Goal: Information Seeking & Learning: Learn about a topic

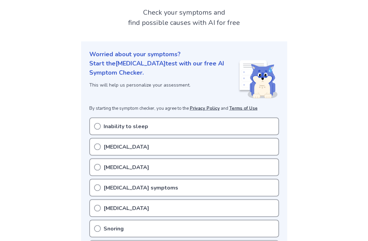
scroll to position [39, 0]
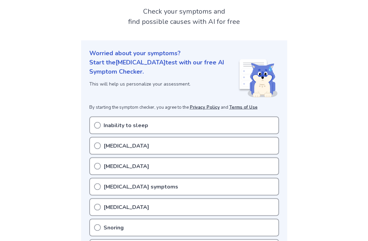
click at [95, 121] on div "Inability to sleep" at bounding box center [184, 125] width 190 height 18
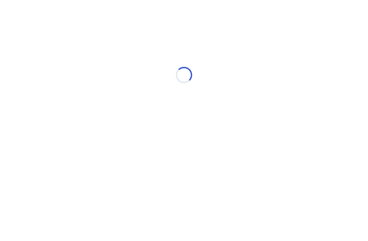
click at [100, 99] on div "Loading..." at bounding box center [183, 75] width 193 height 136
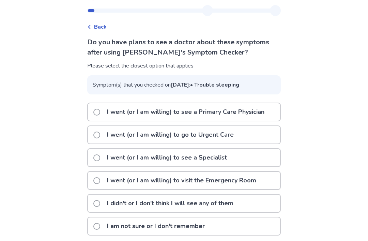
scroll to position [16, 0]
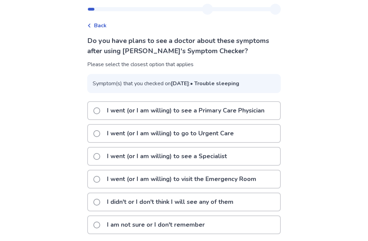
click at [252, 210] on div "I didn't or I don't think I will see any of them" at bounding box center [184, 201] width 192 height 17
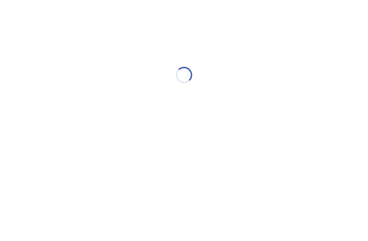
scroll to position [0, 0]
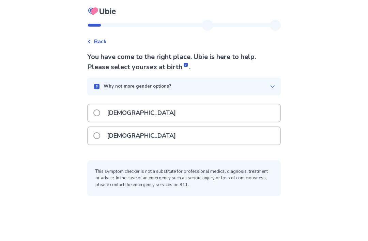
click at [256, 143] on div "[DEMOGRAPHIC_DATA]" at bounding box center [184, 135] width 192 height 17
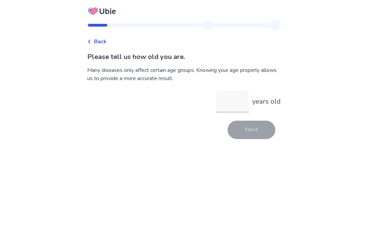
click at [245, 109] on input "years old" at bounding box center [232, 102] width 33 height 22
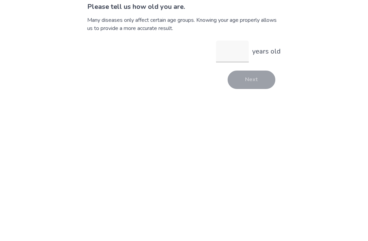
type input "*"
type input "**"
click at [259, 121] on button "Next" at bounding box center [251, 130] width 48 height 18
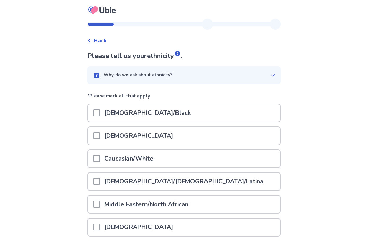
scroll to position [1, 0]
click at [102, 100] on p "*Please mark all that apply" at bounding box center [183, 97] width 193 height 11
click at [100, 115] on span at bounding box center [96, 112] width 7 height 7
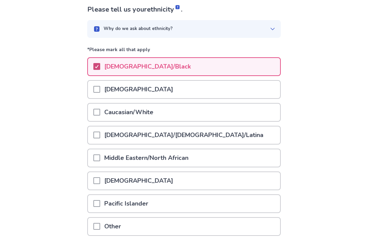
scroll to position [81, 0]
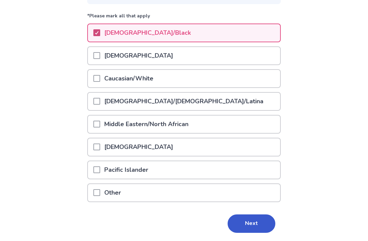
click at [258, 230] on button "Next" at bounding box center [251, 224] width 48 height 18
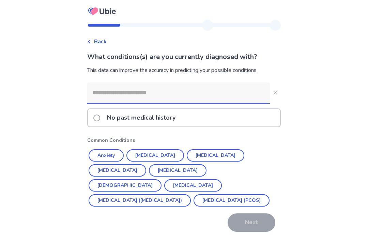
click at [98, 122] on label "No past medical history" at bounding box center [136, 117] width 86 height 17
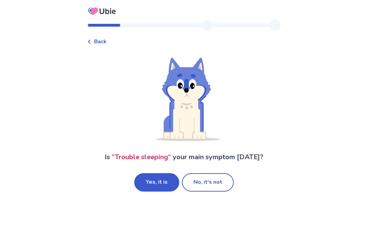
click at [160, 190] on button "Yes, it is" at bounding box center [156, 182] width 45 height 18
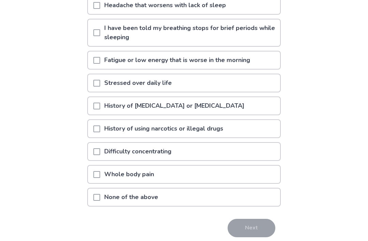
scroll to position [118, 0]
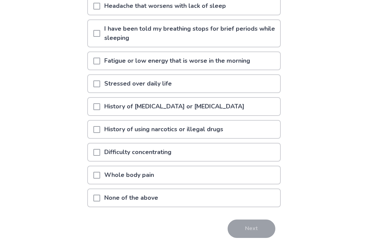
click at [248, 202] on div "None of the above" at bounding box center [184, 197] width 192 height 17
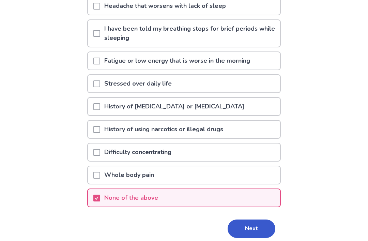
click at [248, 196] on div "None of the above" at bounding box center [184, 197] width 192 height 17
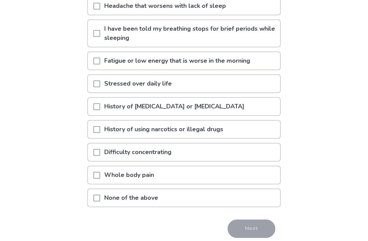
click at [248, 195] on div "None of the above" at bounding box center [184, 197] width 192 height 17
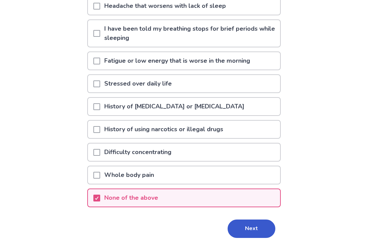
click at [252, 233] on button "Next" at bounding box center [251, 228] width 48 height 18
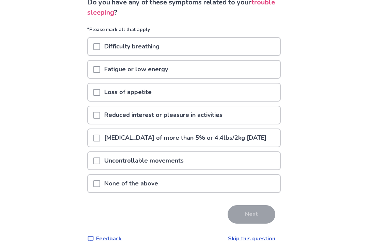
scroll to position [54, 0]
click at [244, 189] on div "None of the above" at bounding box center [184, 183] width 192 height 17
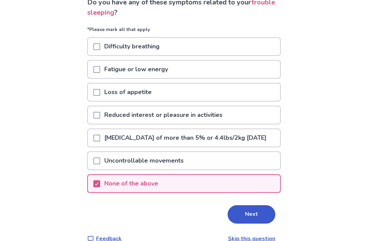
click at [241, 220] on button "Next" at bounding box center [251, 214] width 48 height 18
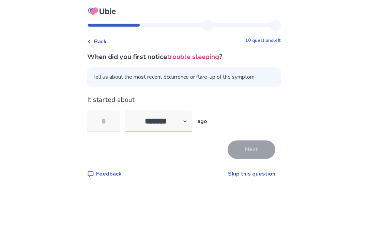
click at [188, 123] on select "******* ****** ******* ******** *******" at bounding box center [158, 121] width 66 height 22
select select "*"
click at [102, 115] on input "tel" at bounding box center [103, 121] width 33 height 22
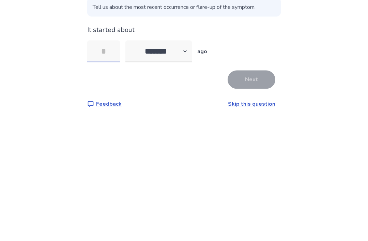
type input "*"
click at [256, 140] on button "Next" at bounding box center [251, 149] width 48 height 18
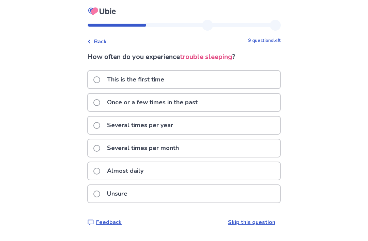
click at [242, 146] on div "Several times per month" at bounding box center [184, 147] width 192 height 17
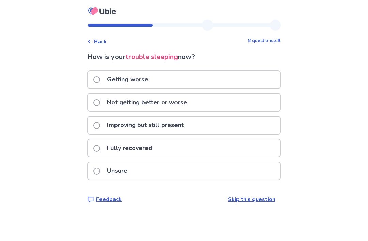
click at [103, 45] on span "Back" at bounding box center [100, 41] width 13 height 8
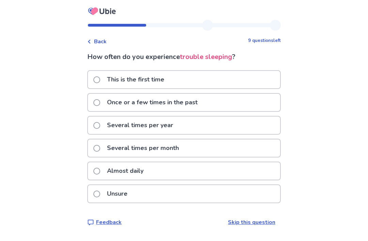
click at [214, 173] on div "Almost daily" at bounding box center [184, 170] width 192 height 17
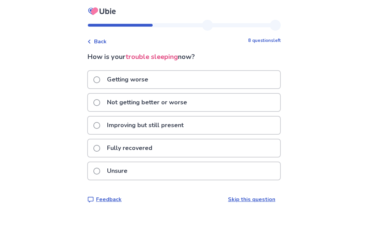
click at [257, 105] on div "Not getting better or worse" at bounding box center [184, 102] width 192 height 17
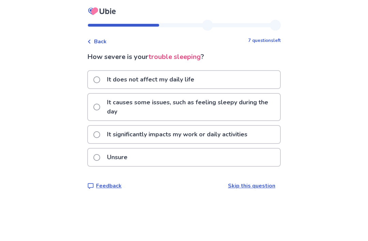
click at [262, 107] on p "It causes some issues, such as feeling sleepy during the day" at bounding box center [191, 107] width 177 height 27
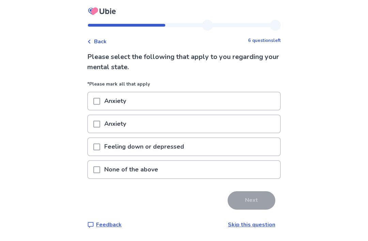
click at [222, 168] on div "None of the above" at bounding box center [184, 169] width 192 height 17
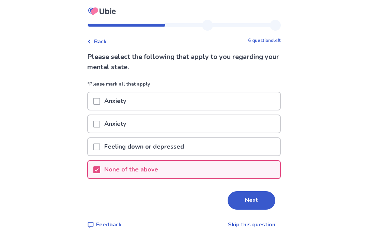
click at [245, 203] on button "Next" at bounding box center [251, 200] width 48 height 18
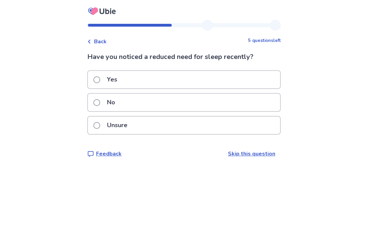
click at [236, 127] on div "Unsure" at bounding box center [184, 124] width 192 height 17
click at [255, 105] on div "No" at bounding box center [184, 102] width 192 height 17
click at [243, 107] on div "No" at bounding box center [184, 102] width 192 height 17
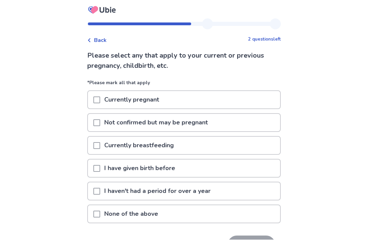
scroll to position [22, 0]
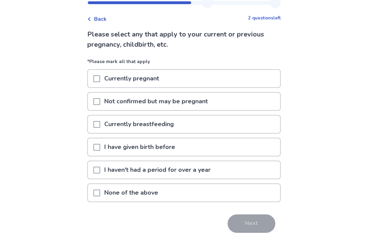
click at [242, 195] on div "None of the above" at bounding box center [184, 192] width 192 height 17
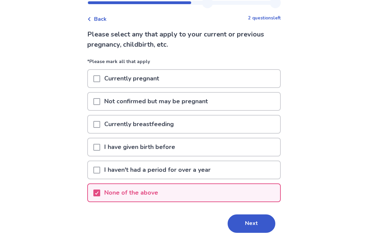
click at [252, 222] on button "Next" at bounding box center [251, 223] width 48 height 18
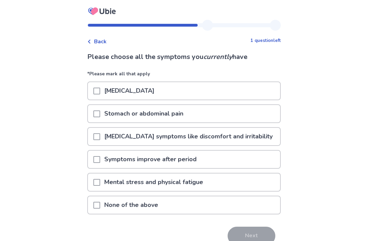
scroll to position [12, 0]
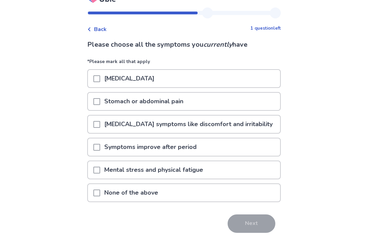
click at [245, 198] on div "None of the above" at bounding box center [184, 192] width 192 height 17
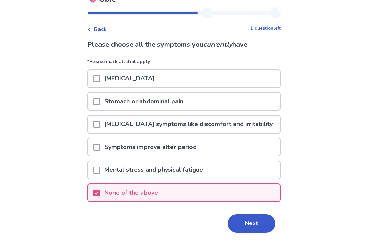
click at [242, 222] on button "Next" at bounding box center [251, 223] width 48 height 18
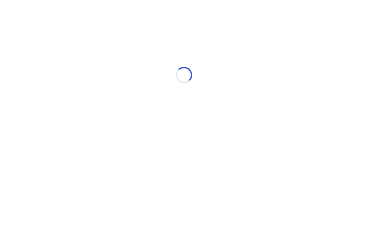
scroll to position [0, 0]
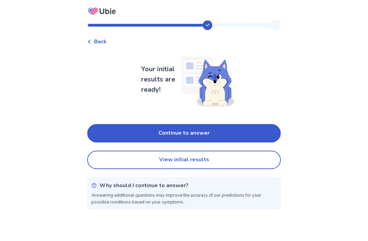
click at [240, 161] on button "View initial results" at bounding box center [183, 160] width 193 height 18
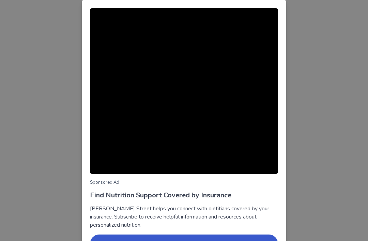
scroll to position [42, 0]
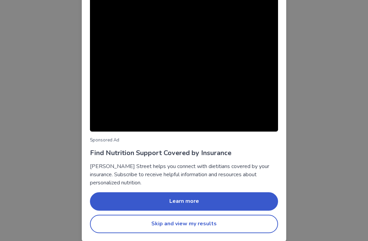
click at [219, 226] on button "Skip and view my results" at bounding box center [184, 224] width 188 height 18
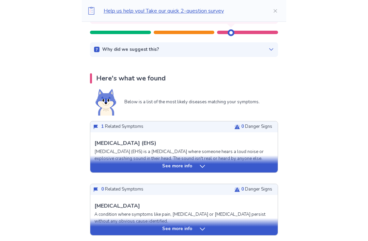
scroll to position [95, 0]
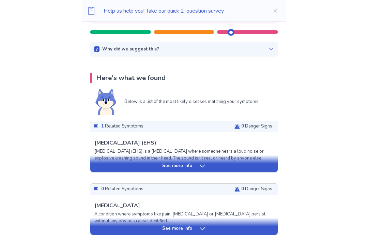
click at [249, 168] on div "See more info" at bounding box center [183, 165] width 187 height 7
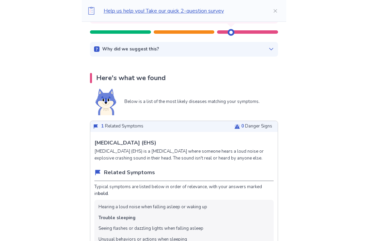
click at [248, 161] on p "Exploding head syndrome (EHS) is a sleep disorder where someone hears a loud no…" at bounding box center [183, 154] width 179 height 13
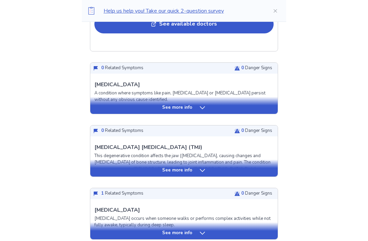
scroll to position [576, 0]
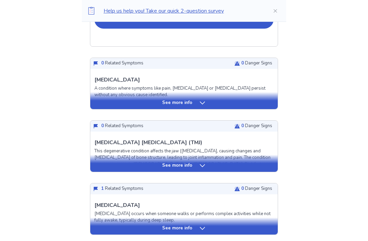
click at [261, 106] on div "See more info" at bounding box center [183, 102] width 187 height 7
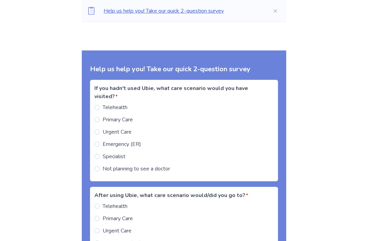
scroll to position [1505, 0]
